Goal: Communication & Community: Answer question/provide support

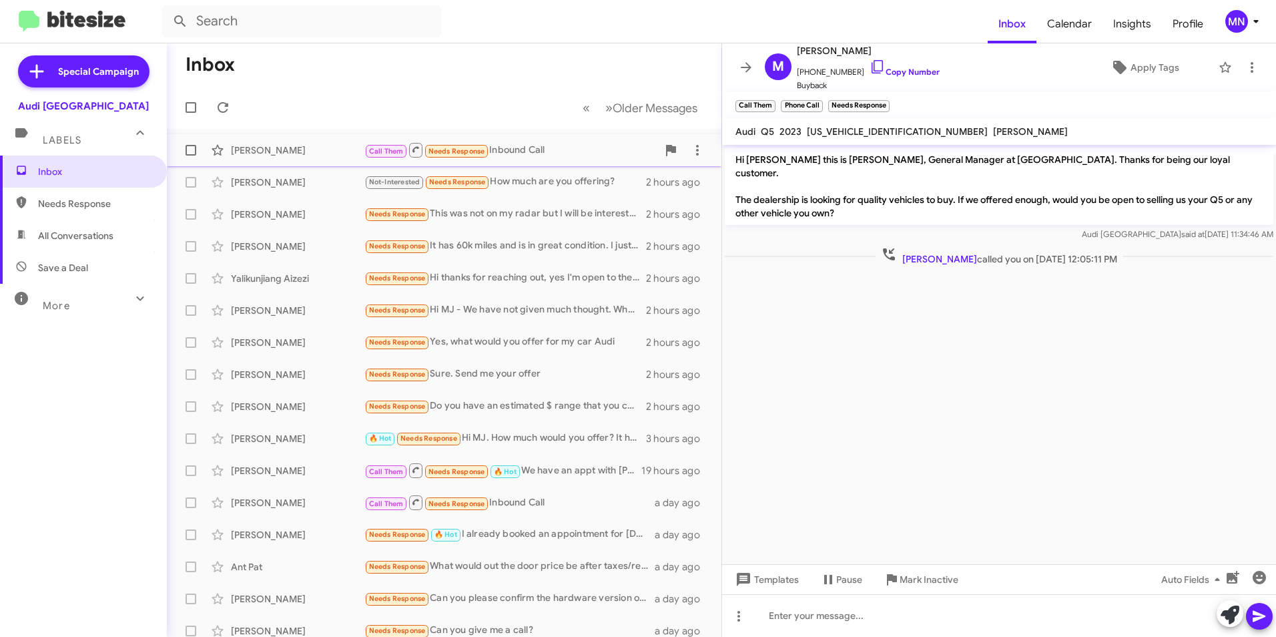
click at [525, 146] on div "Call Them Needs Response Inbound Call" at bounding box center [510, 149] width 293 height 17
click at [527, 186] on div "Not-Interested Needs Response How much are you offering?" at bounding box center [510, 181] width 293 height 15
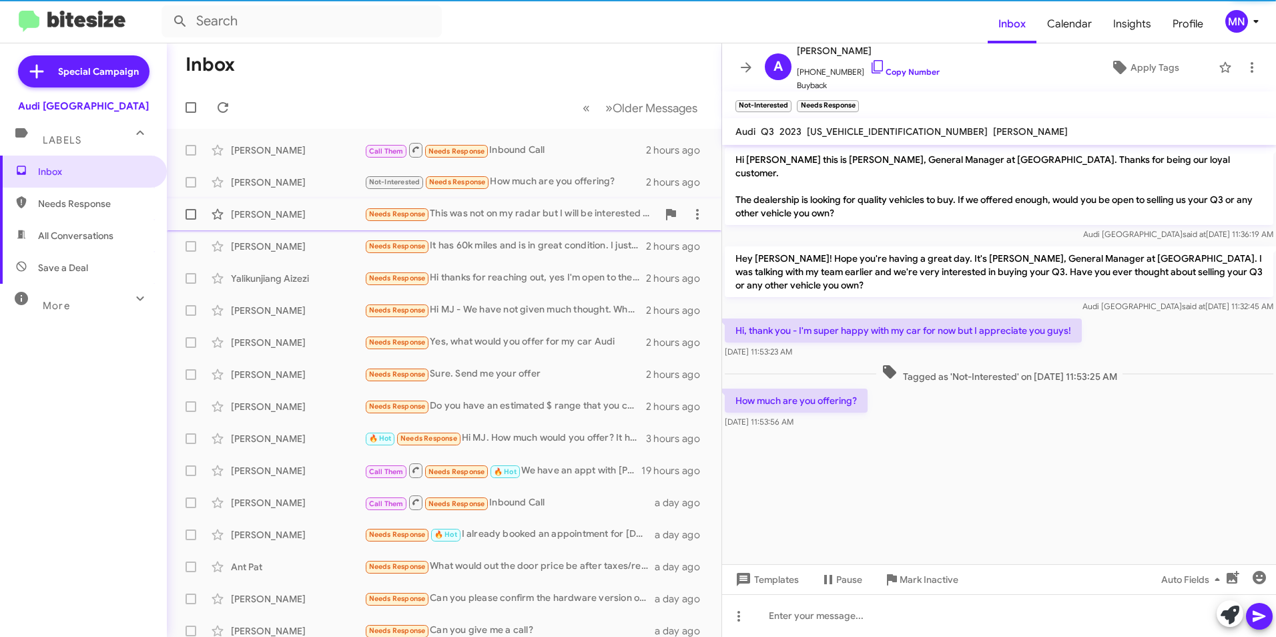
click at [525, 216] on div "Needs Response This was not on my radar but I will be interested to know what c…" at bounding box center [510, 213] width 293 height 15
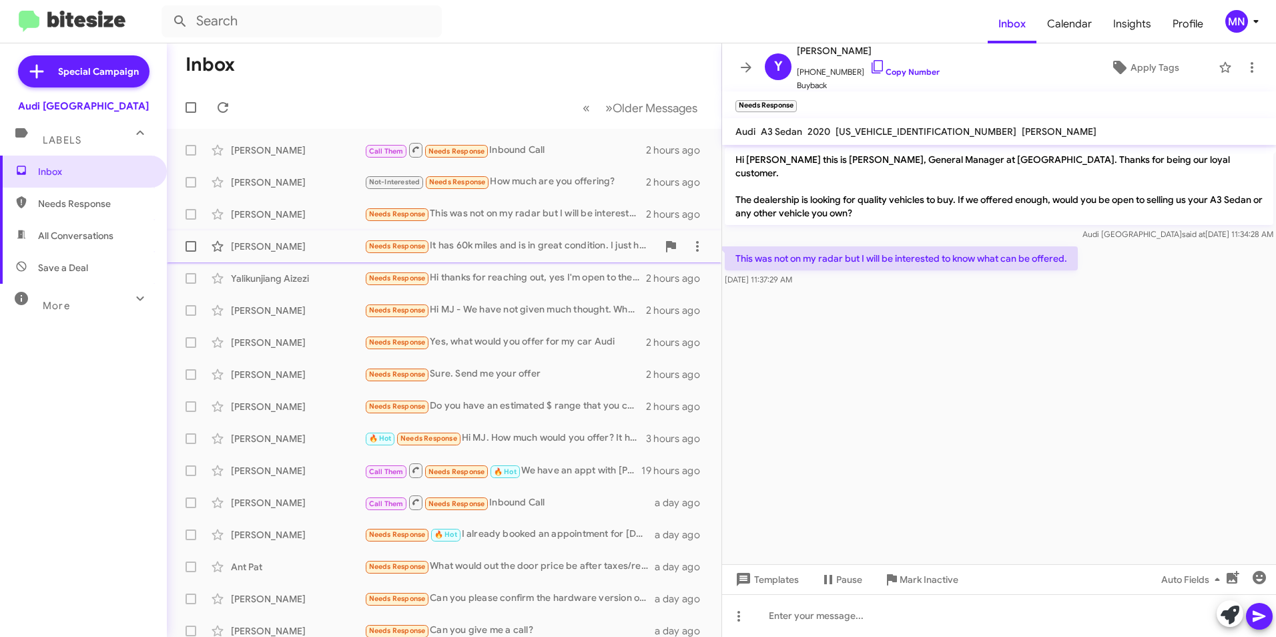
click at [524, 256] on div "[PERSON_NAME] Needs Response It has 60k miles and is in great condition. I just…" at bounding box center [444, 246] width 533 height 27
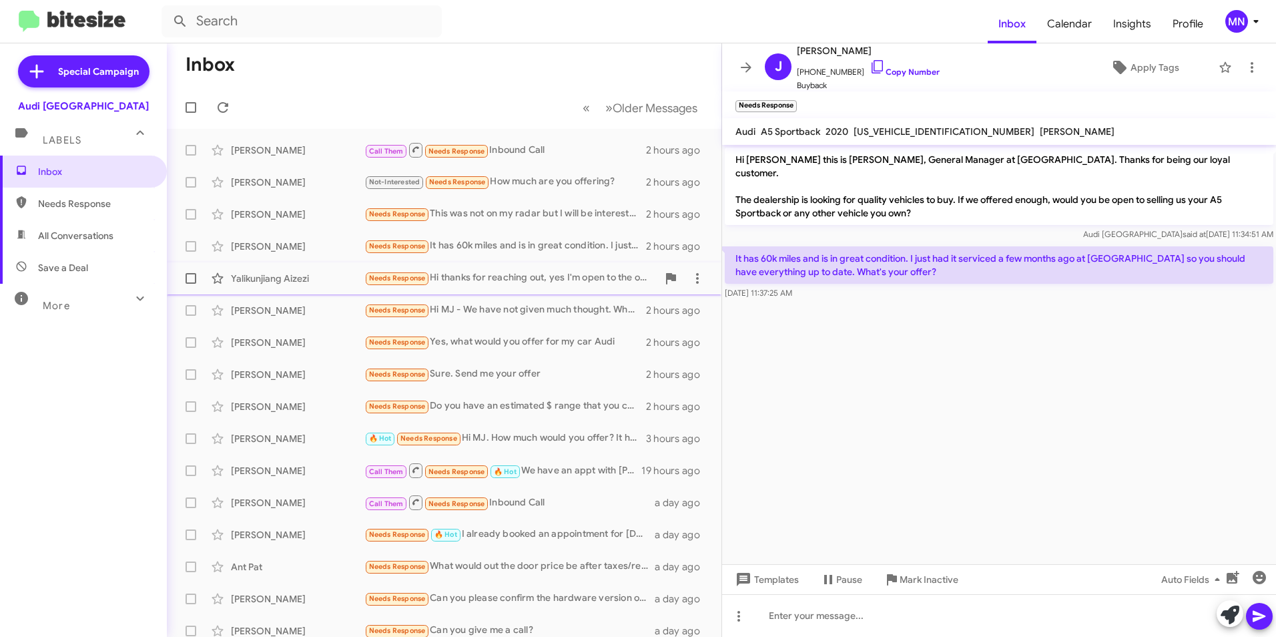
click at [527, 277] on div "Needs Response Hi thanks for reaching out, yes I'm open to the option" at bounding box center [510, 277] width 293 height 15
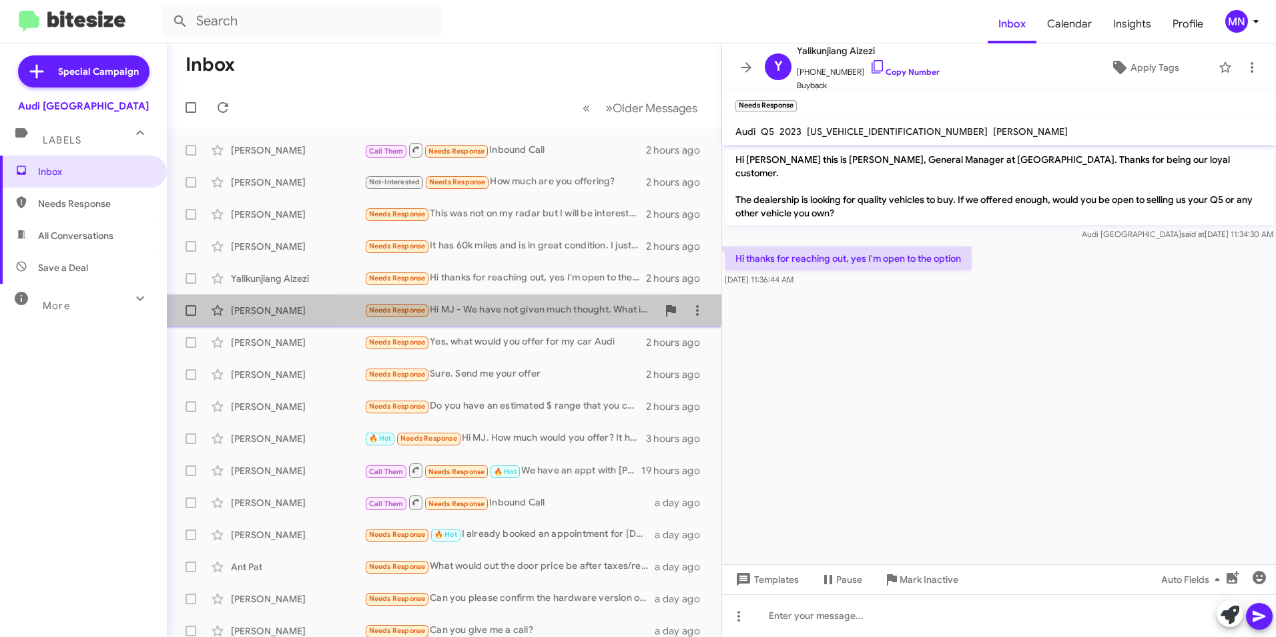
click at [522, 307] on div "Needs Response Hi MJ - We have not given much thought. What is the rough estima…" at bounding box center [510, 309] width 293 height 15
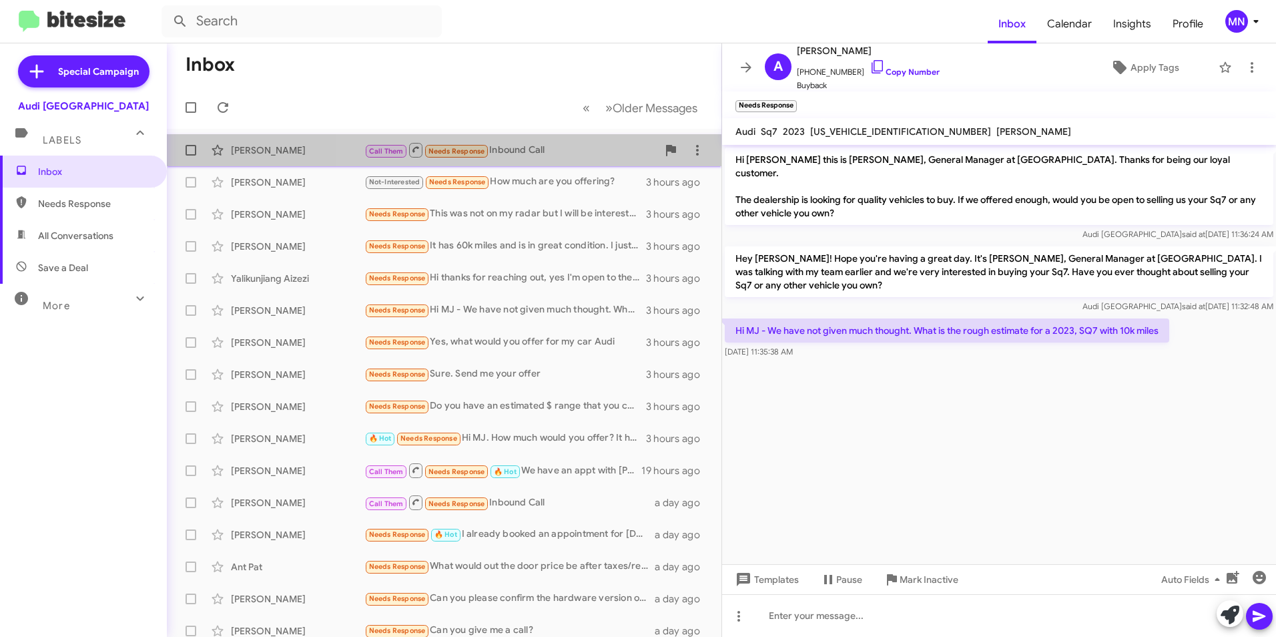
click at [567, 164] on span "[PERSON_NAME] Call Them Needs Response Inbound Call 3 hours ago" at bounding box center [444, 150] width 555 height 32
